Goal: Navigation & Orientation: Understand site structure

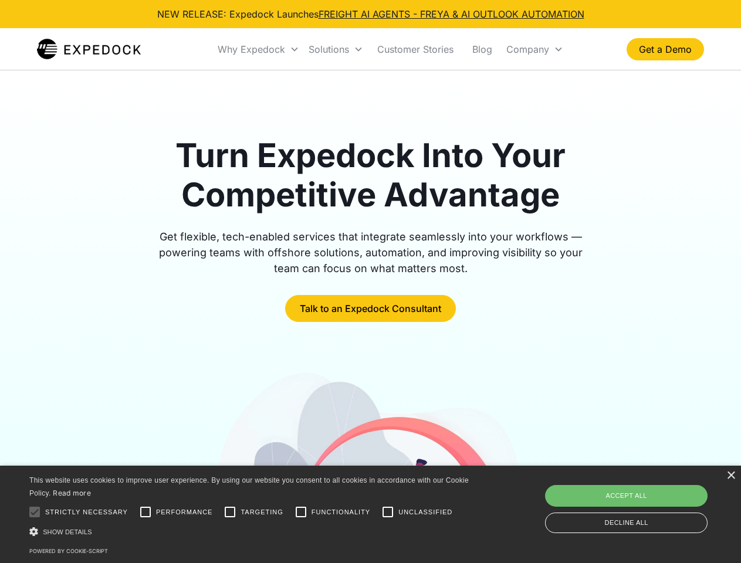
click at [259, 49] on div "Why Expedock" at bounding box center [252, 49] width 68 height 12
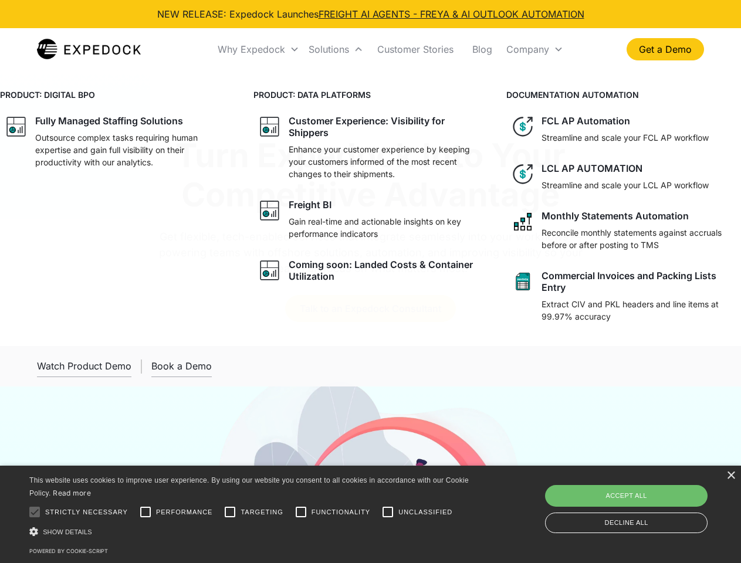
click at [336, 49] on div "Solutions" at bounding box center [329, 49] width 41 height 12
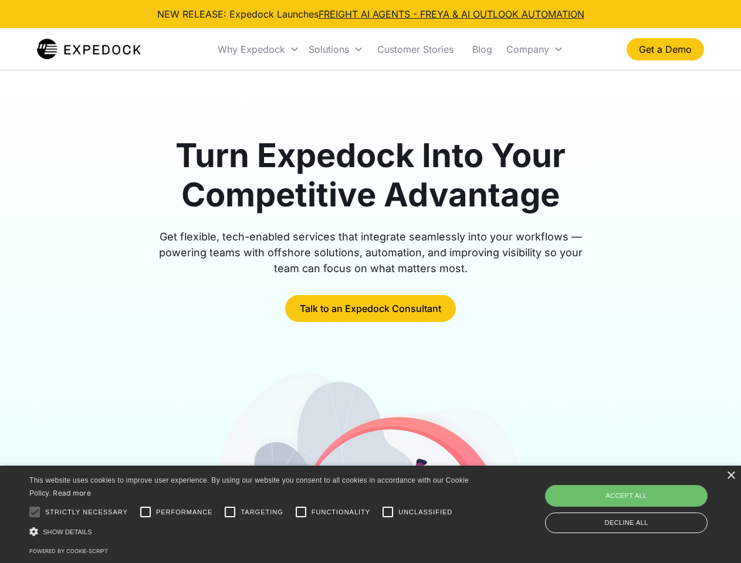
click at [535, 49] on div "Company" at bounding box center [528, 49] width 43 height 12
click at [35, 512] on div at bounding box center [34, 512] width 23 height 23
click at [146, 512] on input "Performance" at bounding box center [145, 512] width 23 height 23
checkbox input "true"
click at [230, 512] on input "Targeting" at bounding box center [229, 512] width 23 height 23
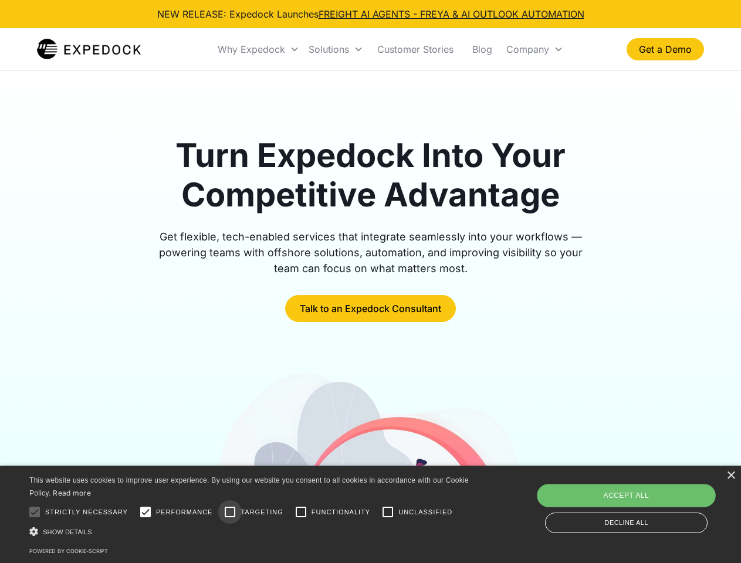
checkbox input "true"
click at [301, 512] on input "Functionality" at bounding box center [300, 512] width 23 height 23
checkbox input "true"
click at [388, 512] on input "Unclassified" at bounding box center [387, 512] width 23 height 23
checkbox input "true"
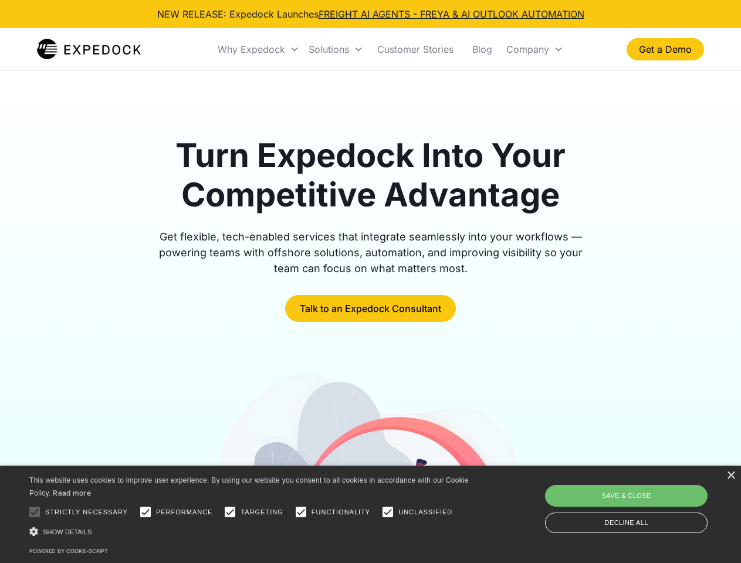
click at [251, 532] on div "Show details Hide details" at bounding box center [251, 532] width 444 height 12
